Goal: Information Seeking & Learning: Learn about a topic

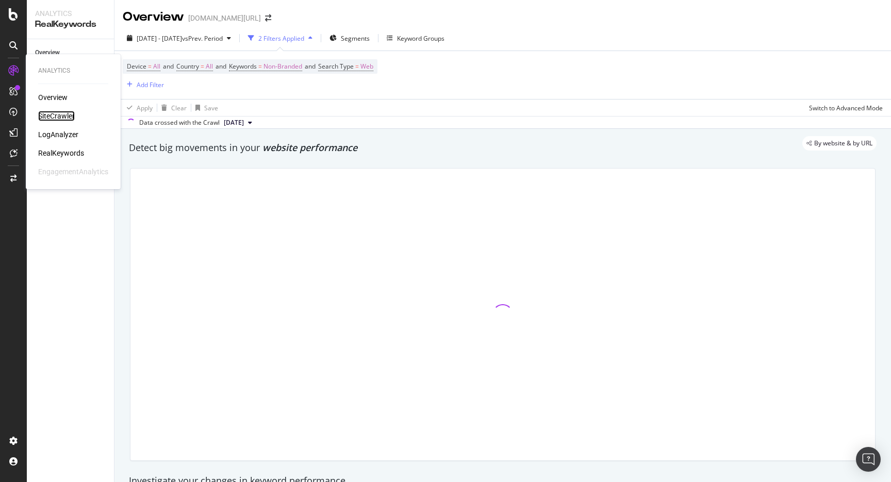
click at [59, 117] on div "SiteCrawler" at bounding box center [56, 116] width 37 height 10
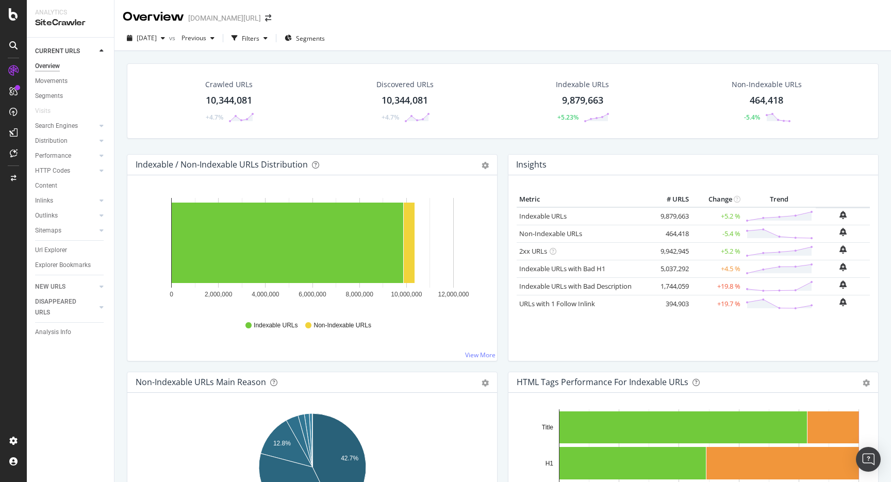
click at [52, 250] on div "Url Explorer" at bounding box center [51, 250] width 32 height 11
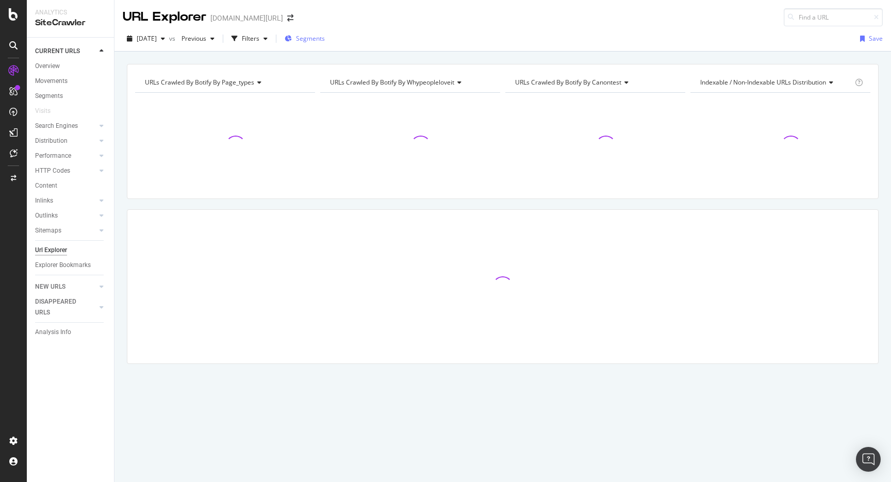
click at [325, 42] on span "Segments" at bounding box center [310, 38] width 29 height 9
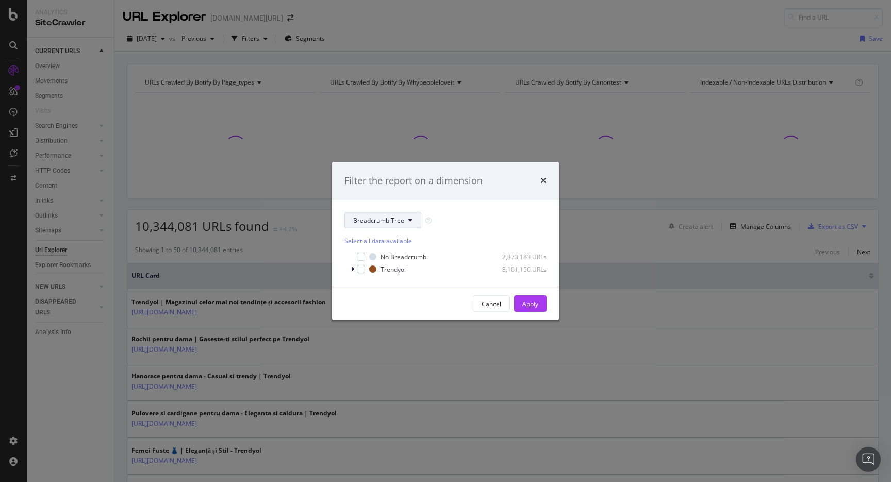
click at [378, 214] on button "Breadcrumb Tree" at bounding box center [382, 220] width 77 height 16
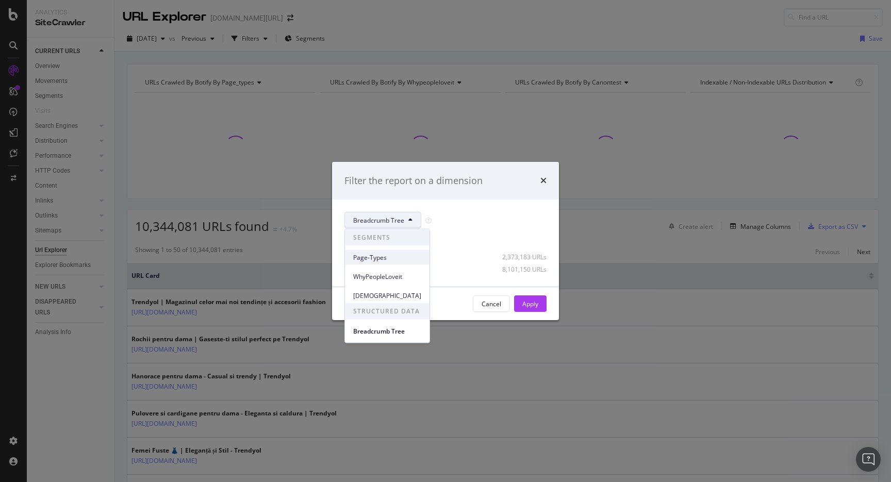
click at [374, 258] on span "Page-Types" at bounding box center [387, 257] width 68 height 9
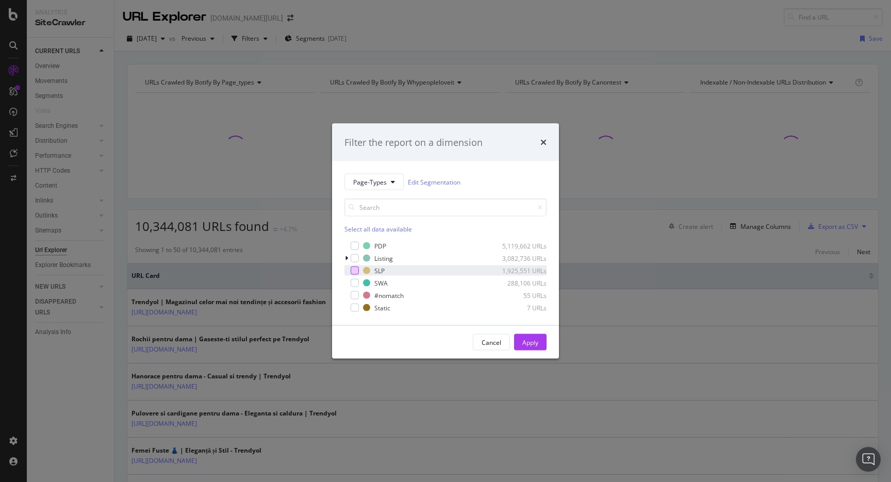
click at [357, 268] on div "modal" at bounding box center [355, 271] width 8 height 8
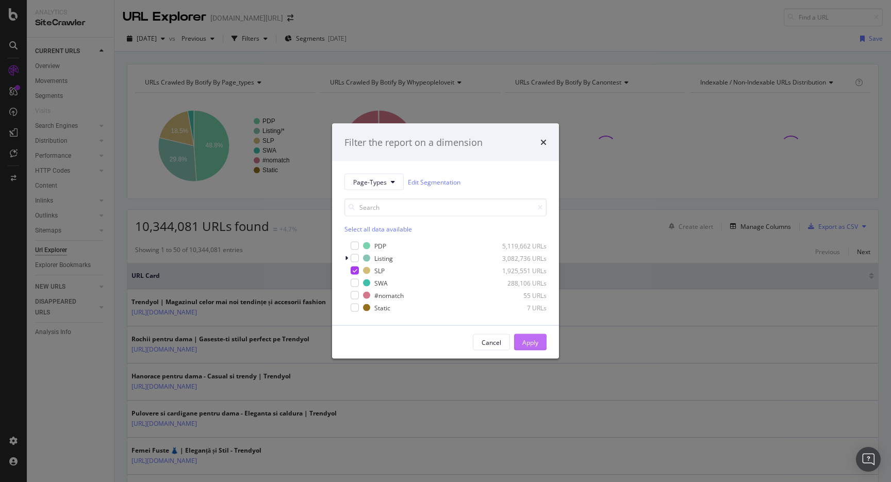
click at [519, 343] on button "Apply" at bounding box center [530, 342] width 32 height 16
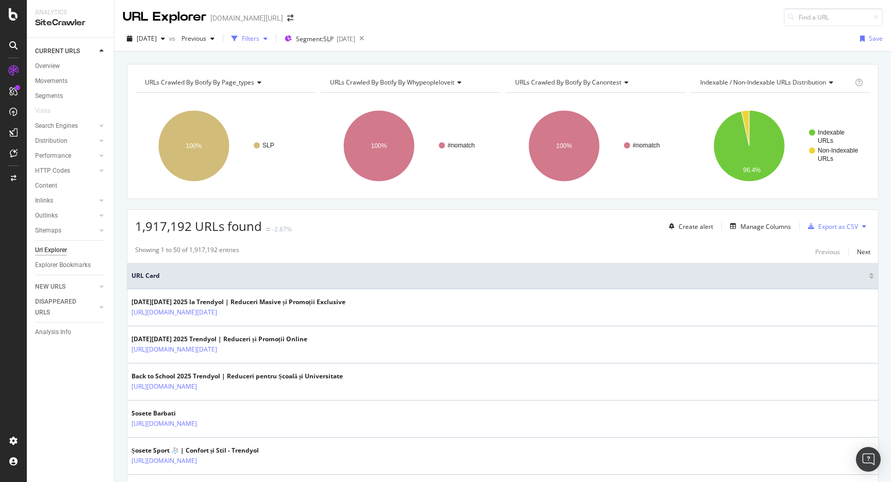
click at [268, 36] on icon "button" at bounding box center [265, 39] width 4 height 6
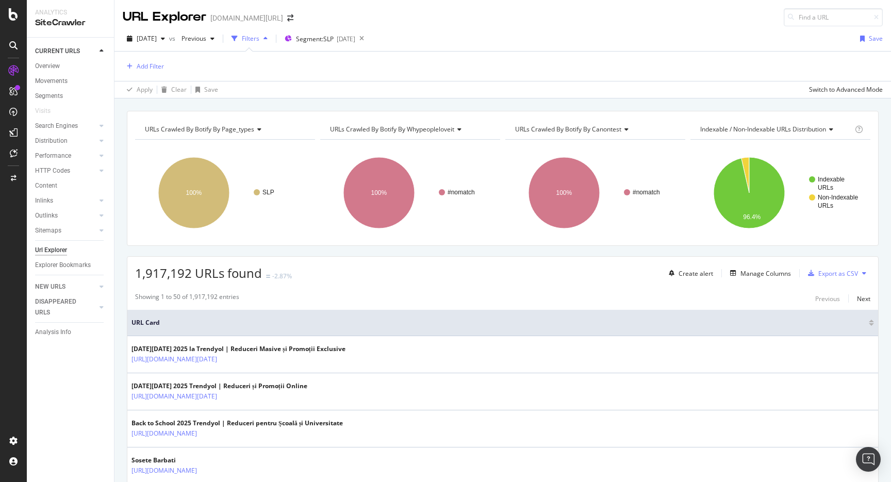
click at [164, 71] on div "Add Filter" at bounding box center [503, 66] width 760 height 29
click at [160, 69] on div "Add Filter" at bounding box center [150, 66] width 27 height 9
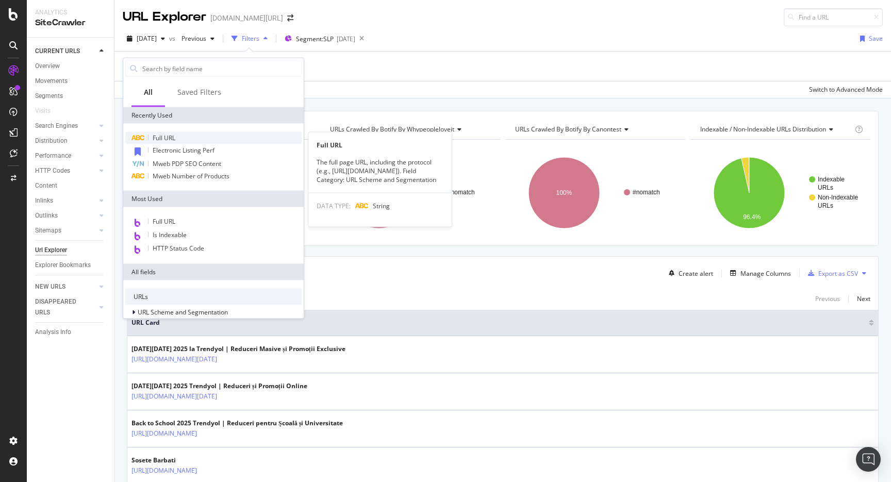
click at [176, 134] on div "Full URL" at bounding box center [213, 138] width 176 height 12
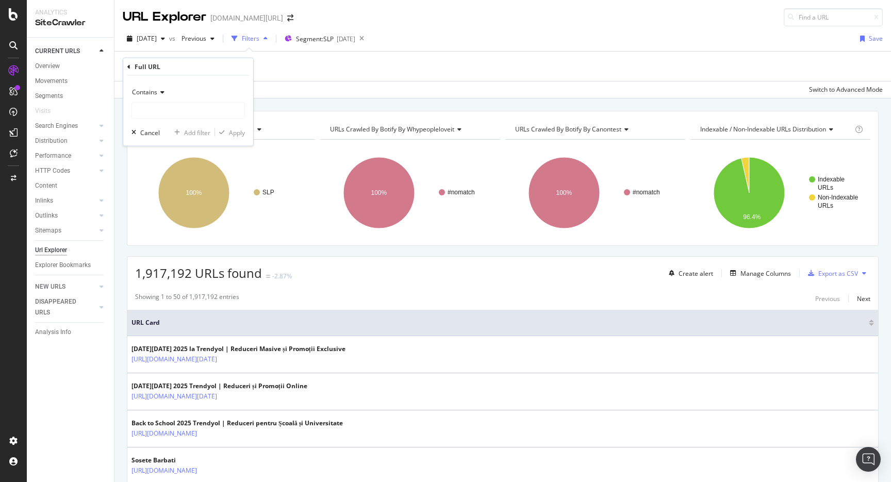
click at [188, 122] on div "Contains Cancel Add filter Apply" at bounding box center [188, 111] width 130 height 70
click at [187, 110] on input "text" at bounding box center [188, 111] width 112 height 16
type input "pi="
click at [149, 96] on div "Contains" at bounding box center [187, 92] width 113 height 16
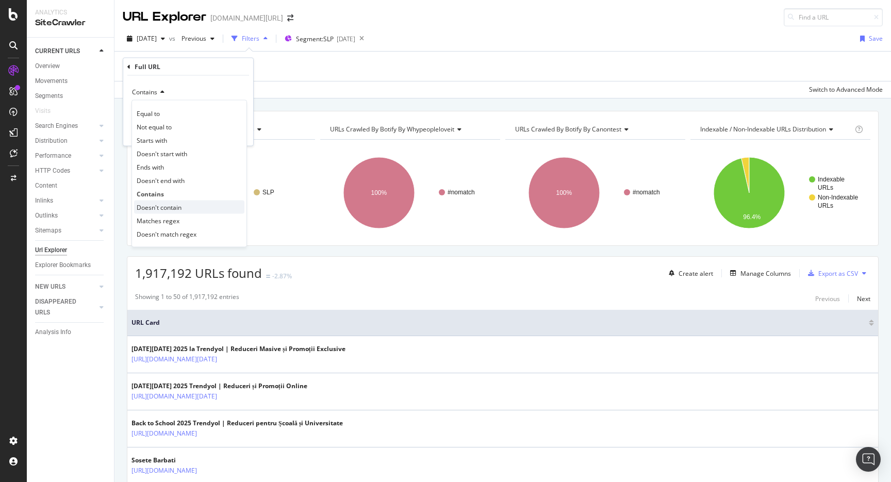
click at [144, 206] on span "Doesn't contain" at bounding box center [159, 207] width 45 height 9
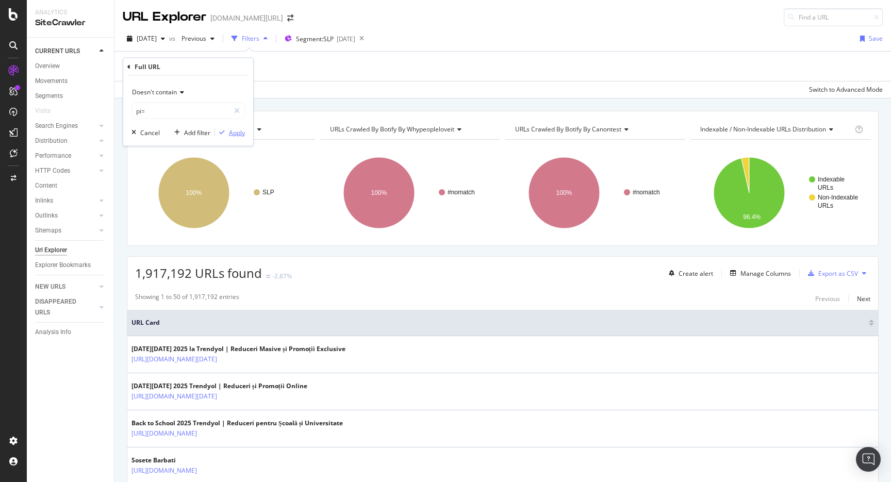
click at [235, 133] on div "Apply" at bounding box center [237, 132] width 16 height 9
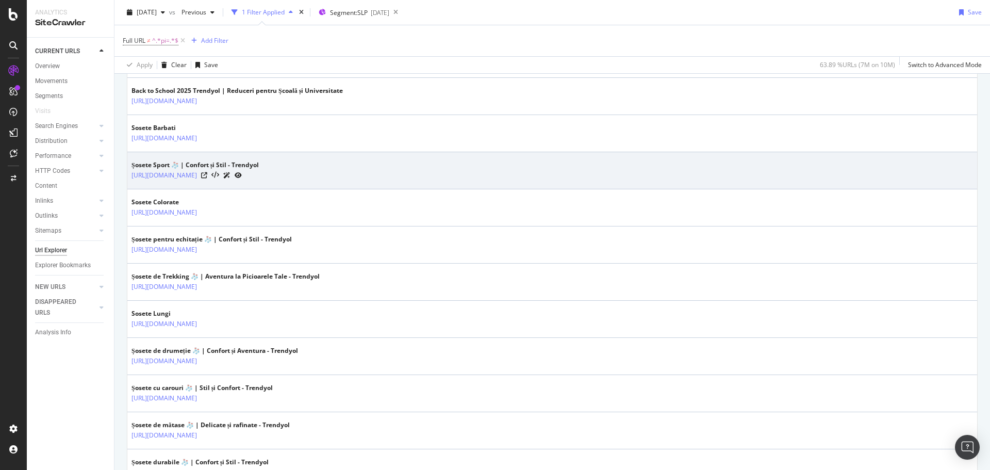
scroll to position [350, 0]
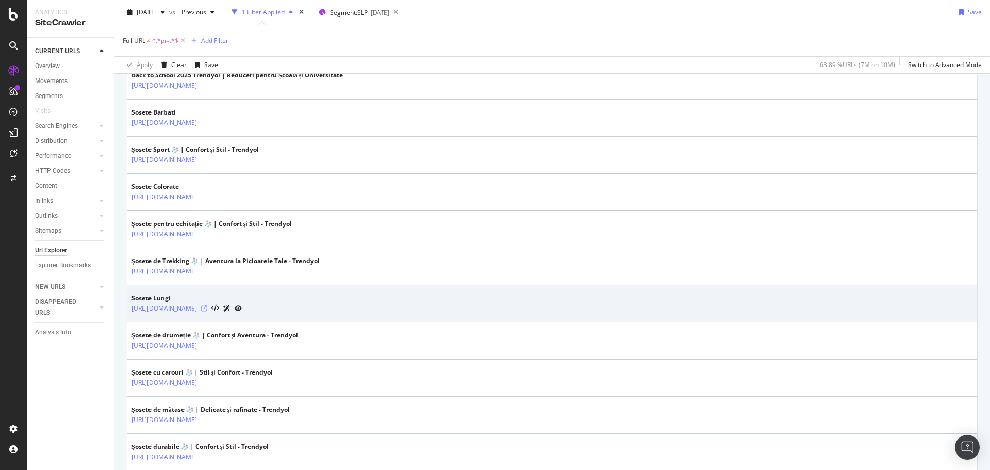
click at [242, 308] on div at bounding box center [221, 308] width 41 height 11
click at [207, 308] on icon at bounding box center [204, 308] width 6 height 6
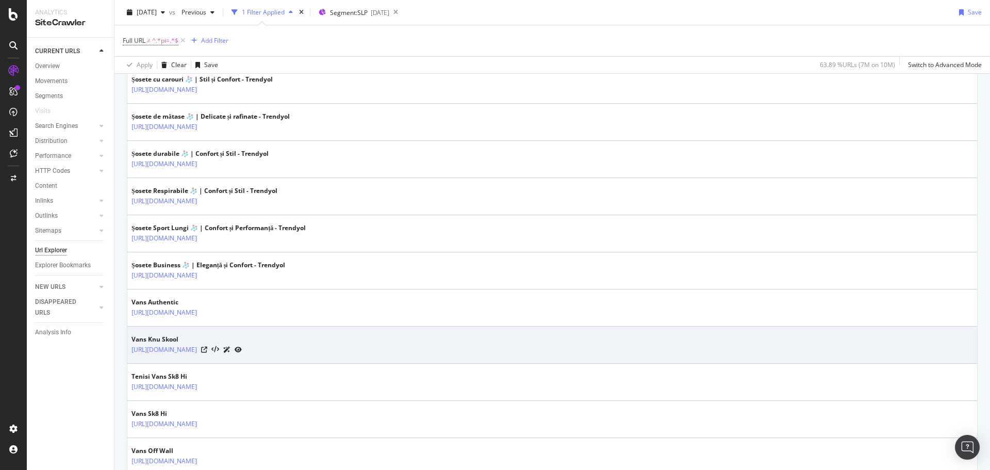
scroll to position [653, 0]
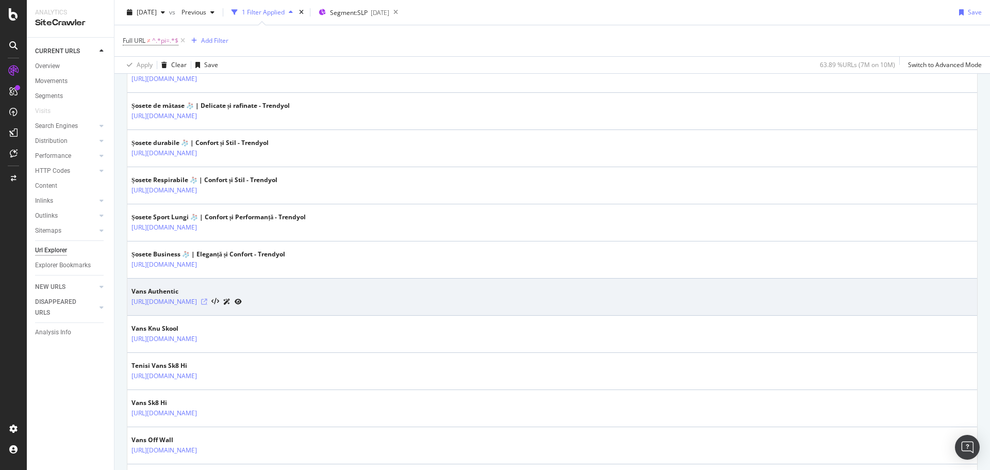
click at [207, 301] on icon at bounding box center [204, 302] width 6 height 6
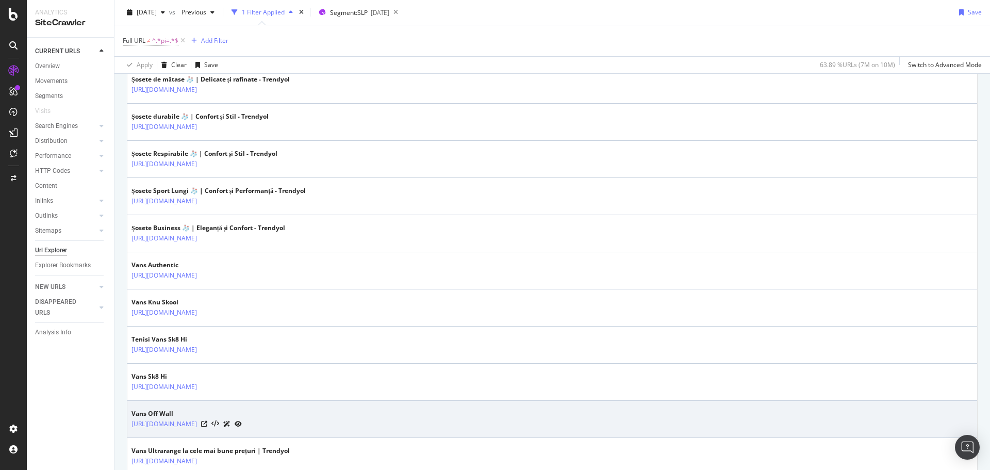
scroll to position [865, 0]
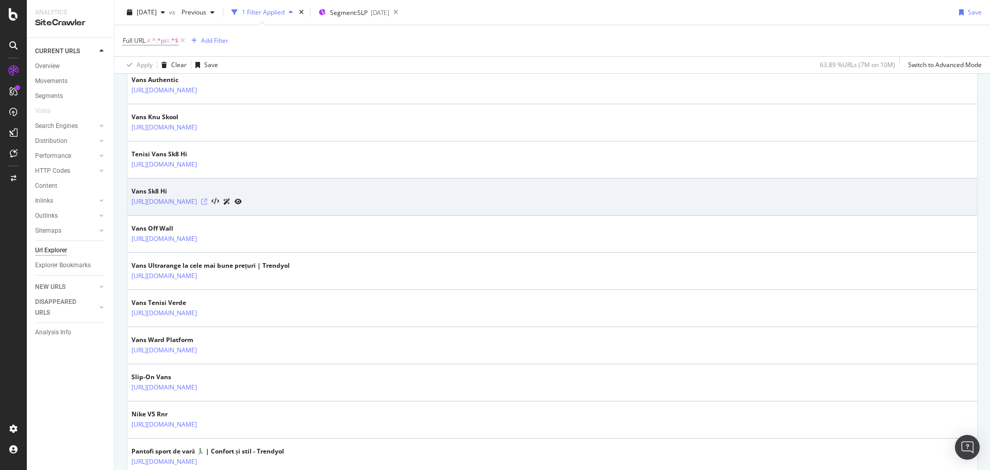
click at [207, 200] on icon at bounding box center [204, 201] width 6 height 6
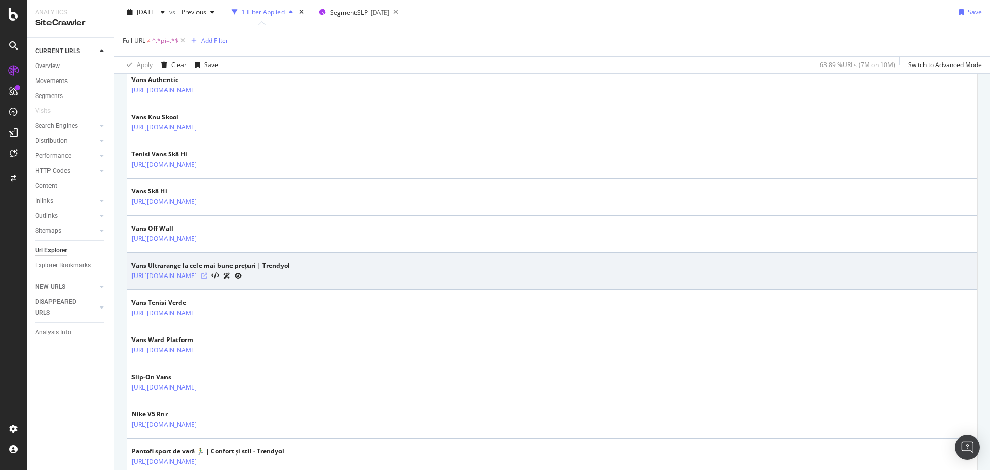
click at [207, 274] on icon at bounding box center [204, 276] width 6 height 6
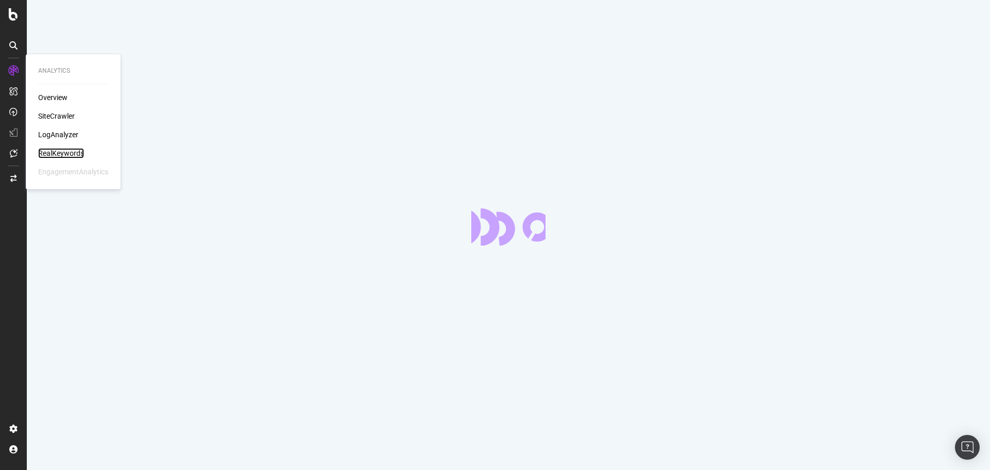
click at [49, 151] on div "RealKeywords" at bounding box center [61, 153] width 46 height 10
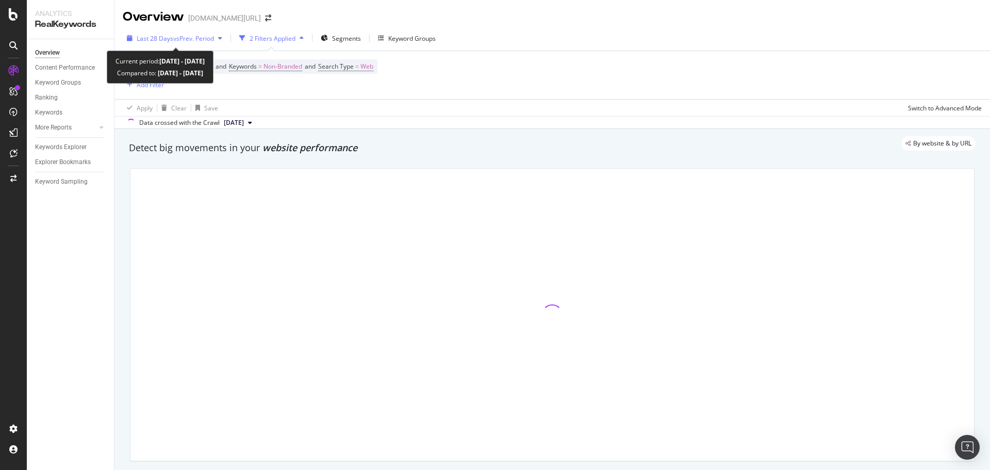
click at [194, 36] on span "vs Prev. Period" at bounding box center [193, 38] width 41 height 9
drag, startPoint x: 508, startPoint y: 38, endPoint x: 315, endPoint y: 39, distance: 193.3
click at [506, 39] on div "Last 28 Days vs Prev. Period 2 Filters Applied Segments Keyword Groups" at bounding box center [551, 40] width 875 height 21
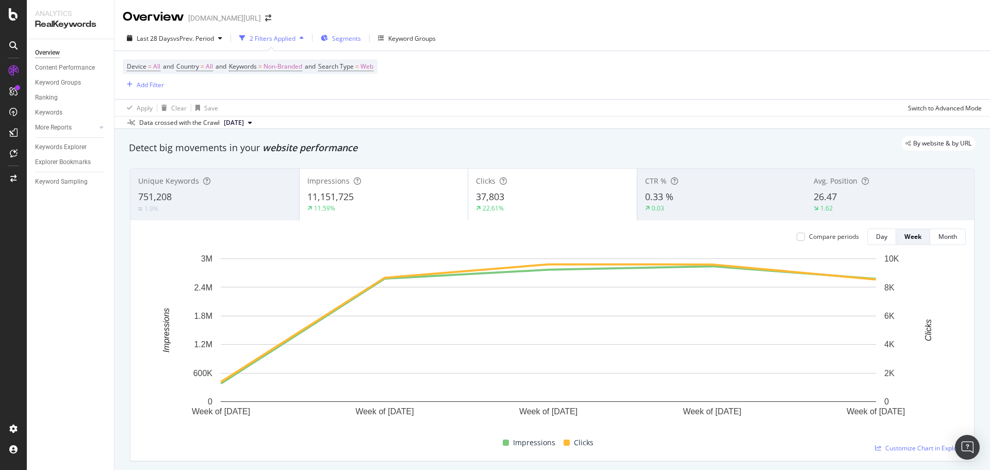
click at [353, 39] on span "Segments" at bounding box center [346, 38] width 29 height 9
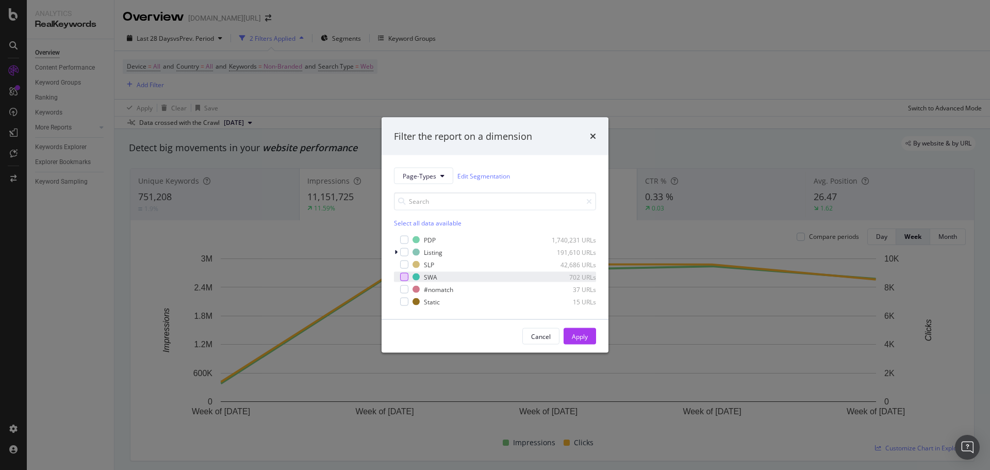
click at [403, 275] on div "modal" at bounding box center [404, 277] width 8 height 8
click at [590, 334] on button "Apply" at bounding box center [580, 336] width 32 height 16
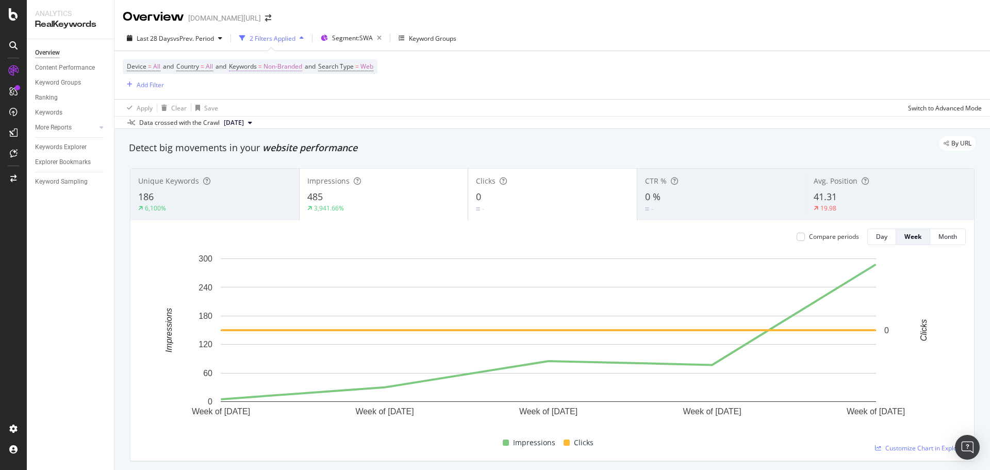
click at [289, 64] on span "Non-Branded" at bounding box center [282, 66] width 39 height 14
click at [274, 96] on div "Non-Branded" at bounding box center [271, 90] width 55 height 15
click at [277, 169] on span "All" at bounding box center [305, 171] width 105 height 9
click at [353, 114] on div "Apply" at bounding box center [349, 112] width 16 height 9
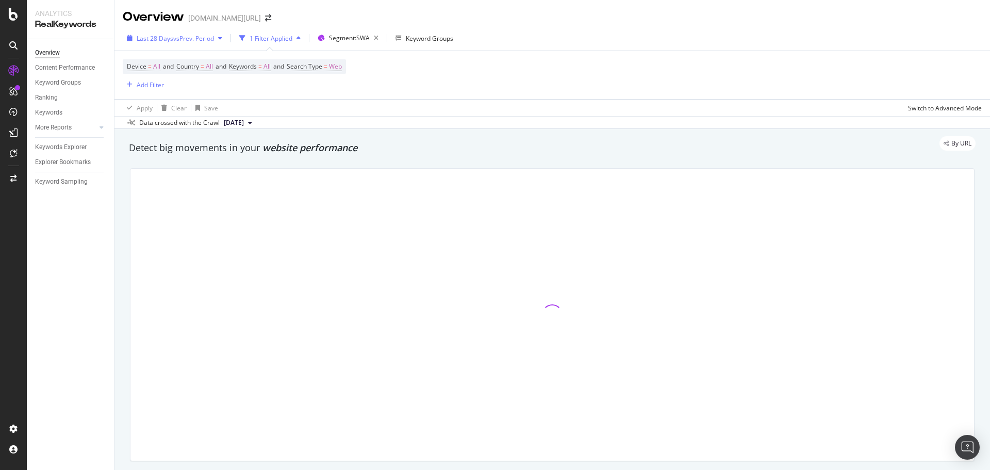
click at [184, 41] on span "vs Prev. Period" at bounding box center [193, 38] width 41 height 9
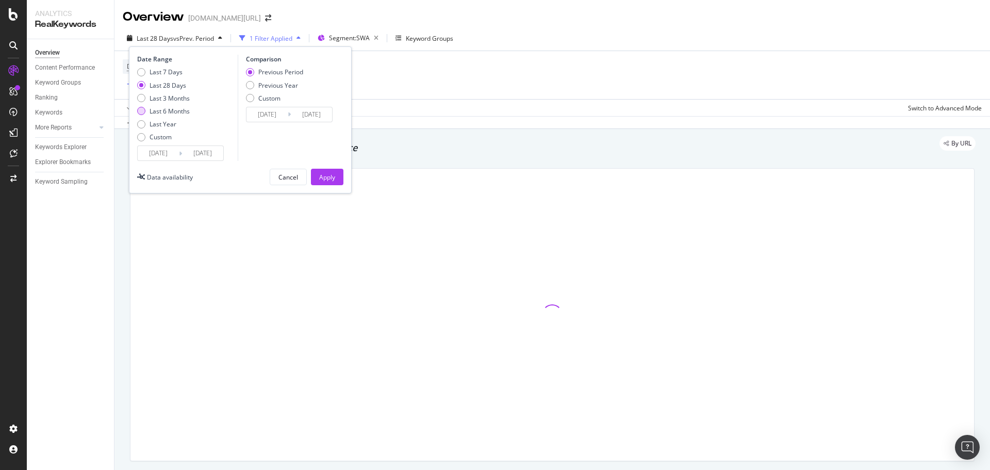
click at [175, 112] on div "Last 6 Months" at bounding box center [170, 111] width 40 height 9
type input "2025/03/07"
type input "2024/09/04"
type input "2025/03/06"
click at [175, 98] on div "Last 3 Months" at bounding box center [170, 98] width 40 height 9
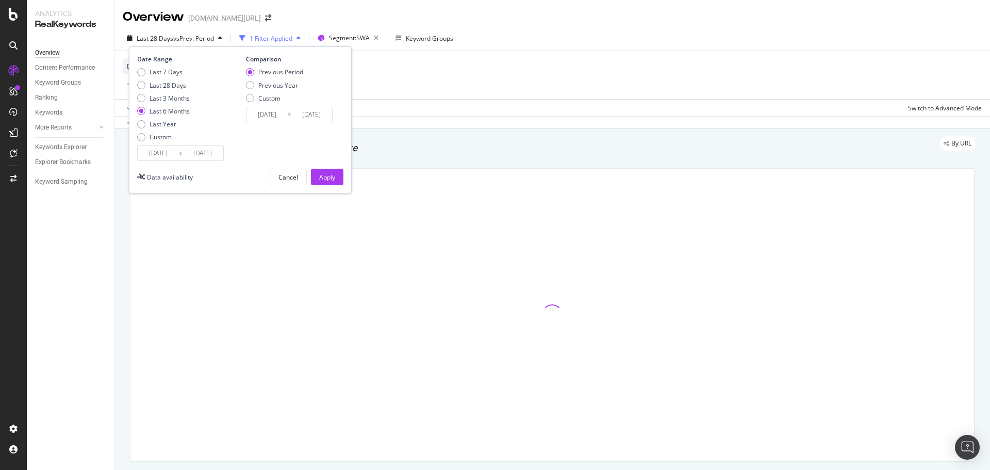
type input "2025/06/07"
type input "2025/03/07"
type input "2025/06/06"
click at [313, 173] on button "Apply" at bounding box center [327, 177] width 32 height 16
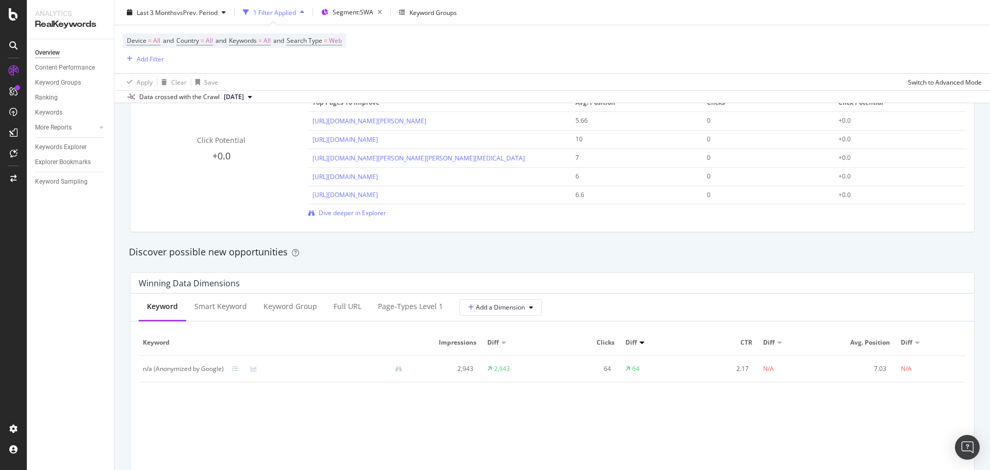
scroll to position [758, 0]
